Goal: Task Accomplishment & Management: Complete application form

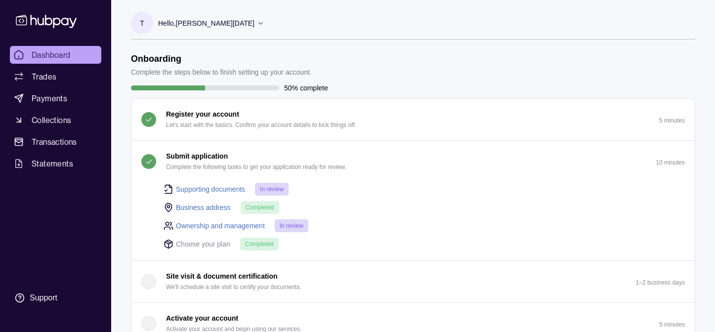
scroll to position [349, 0]
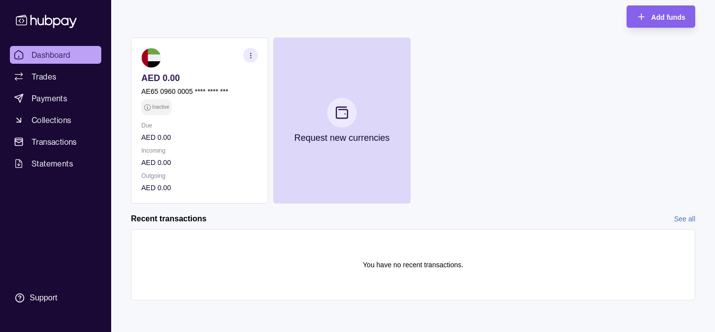
click at [63, 54] on span "Dashboard" at bounding box center [51, 55] width 39 height 12
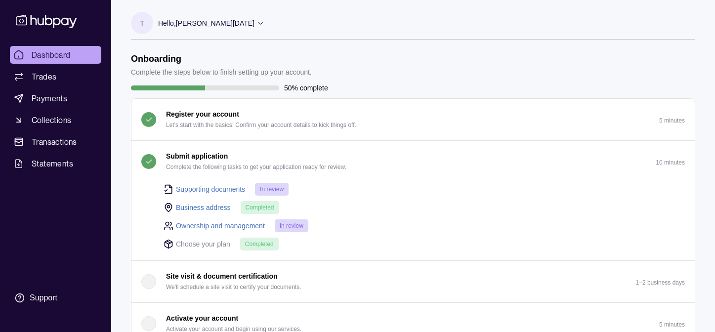
click at [198, 189] on link "Supporting documents" at bounding box center [210, 189] width 69 height 11
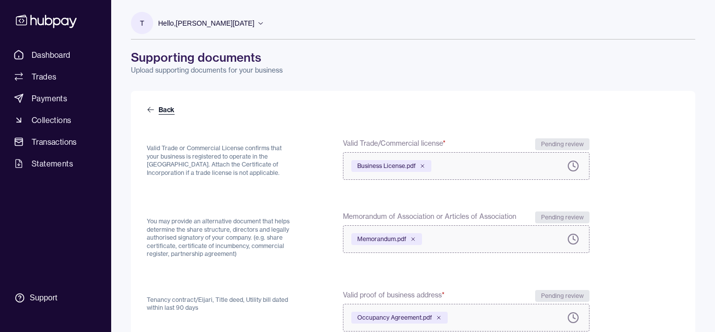
click at [149, 105] on link "Back" at bounding box center [162, 110] width 30 height 10
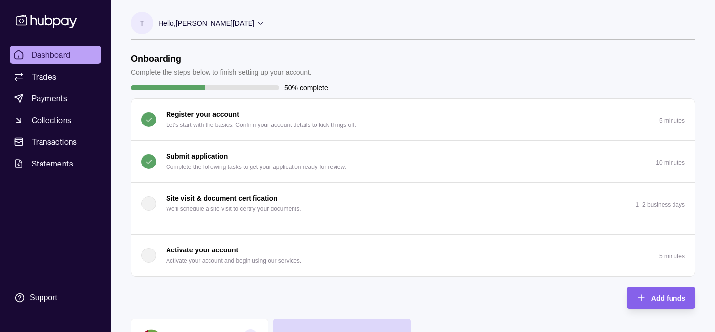
click at [199, 160] on p "Submit application" at bounding box center [197, 156] width 62 height 11
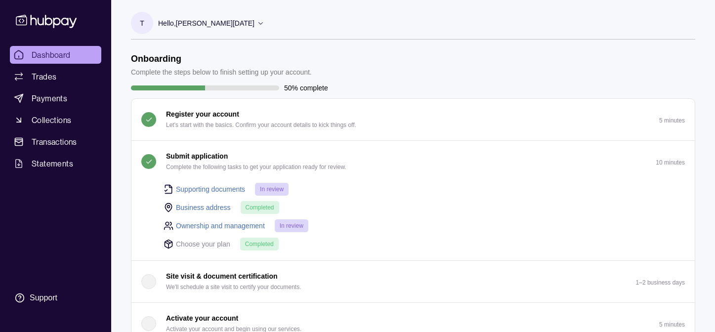
click at [204, 226] on link "Ownership and management" at bounding box center [220, 225] width 89 height 11
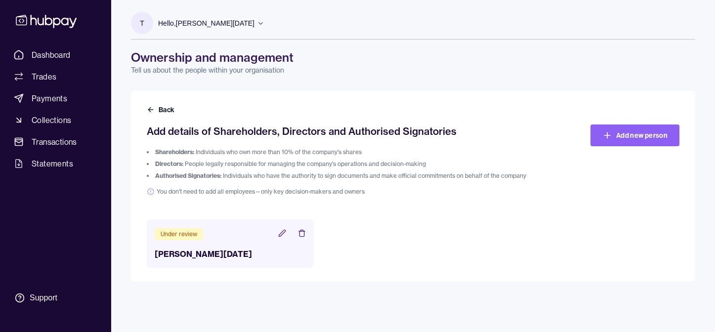
click at [203, 255] on h3 "[PERSON_NAME][DATE]" at bounding box center [230, 254] width 151 height 12
click at [183, 234] on div "Under review" at bounding box center [179, 234] width 48 height 12
click at [229, 254] on h3 "[PERSON_NAME][DATE]" at bounding box center [230, 254] width 151 height 12
drag, startPoint x: 229, startPoint y: 254, endPoint x: 196, endPoint y: 257, distance: 33.3
click at [229, 254] on h3 "[PERSON_NAME][DATE]" at bounding box center [230, 254] width 151 height 12
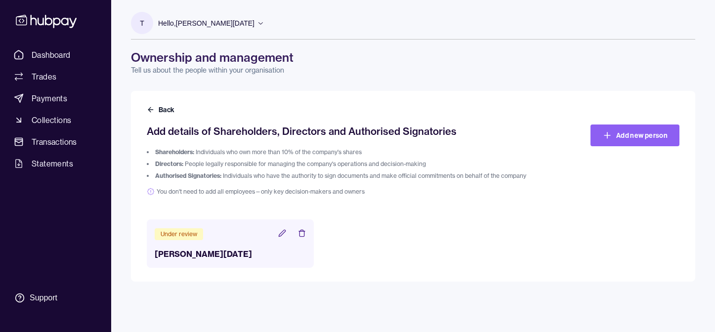
click at [183, 255] on h3 "[PERSON_NAME][DATE]" at bounding box center [230, 254] width 151 height 12
click at [397, 266] on div "Under review [PERSON_NAME][DATE]" at bounding box center [413, 243] width 533 height 48
click at [281, 232] on icon at bounding box center [282, 233] width 8 height 8
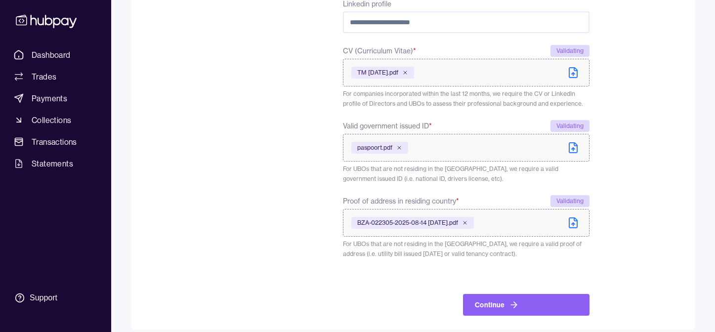
scroll to position [549, 0]
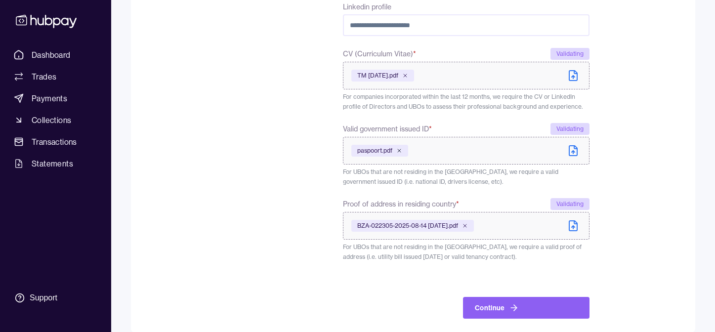
click at [400, 150] on icon at bounding box center [399, 150] width 3 height 3
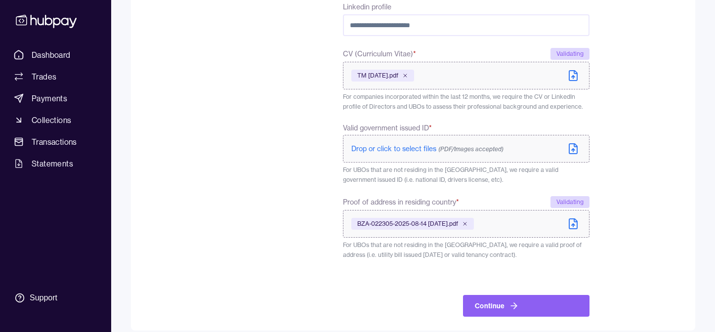
click at [412, 152] on span "Drop or click to select files (PDF/Images accepted)" at bounding box center [427, 148] width 152 height 9
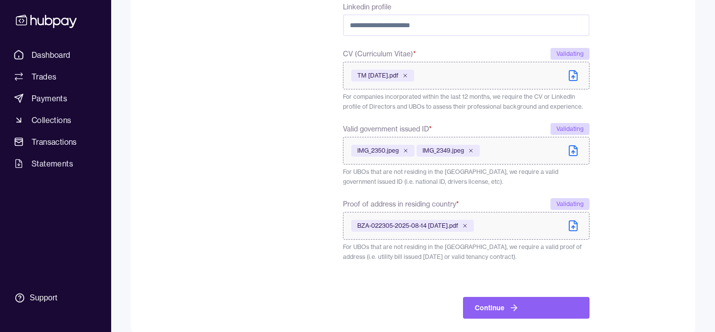
drag, startPoint x: 511, startPoint y: 303, endPoint x: 485, endPoint y: 282, distance: 33.4
click at [485, 282] on div "Continue" at bounding box center [526, 295] width 127 height 45
click at [500, 308] on button "Continue" at bounding box center [526, 308] width 127 height 22
